Goal: Information Seeking & Learning: Learn about a topic

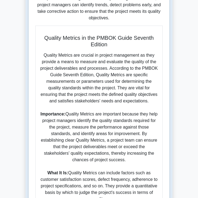
scroll to position [146, 0]
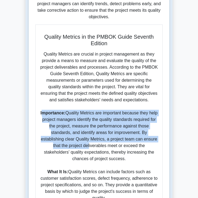
drag, startPoint x: 47, startPoint y: 117, endPoint x: 88, endPoint y: 150, distance: 52.8
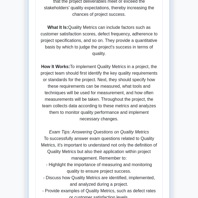
scroll to position [297, 0]
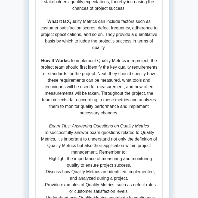
click at [106, 109] on p "Quality Metrics are crucial in project management as they provide a means to me…" at bounding box center [99, 68] width 118 height 334
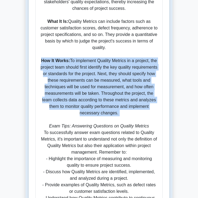
click at [106, 109] on p "Quality Metrics are crucial in project management as they provide a means to me…" at bounding box center [99, 68] width 118 height 334
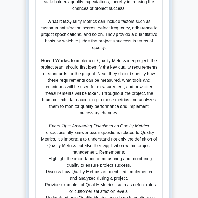
click at [102, 119] on p "Quality Metrics are crucial in project management as they provide a means to me…" at bounding box center [99, 68] width 118 height 334
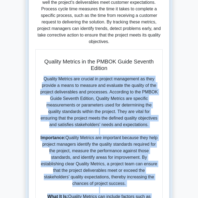
scroll to position [119, 0]
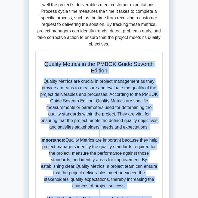
drag, startPoint x: 158, startPoint y: 126, endPoint x: 44, endPoint y: 63, distance: 129.3
copy div "Quality Metrics in the PMBOK Guide Seventh Edition Quality Metrics are crucial …"
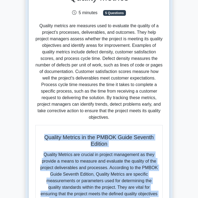
scroll to position [46, 0]
